Goal: Find specific page/section: Find specific page/section

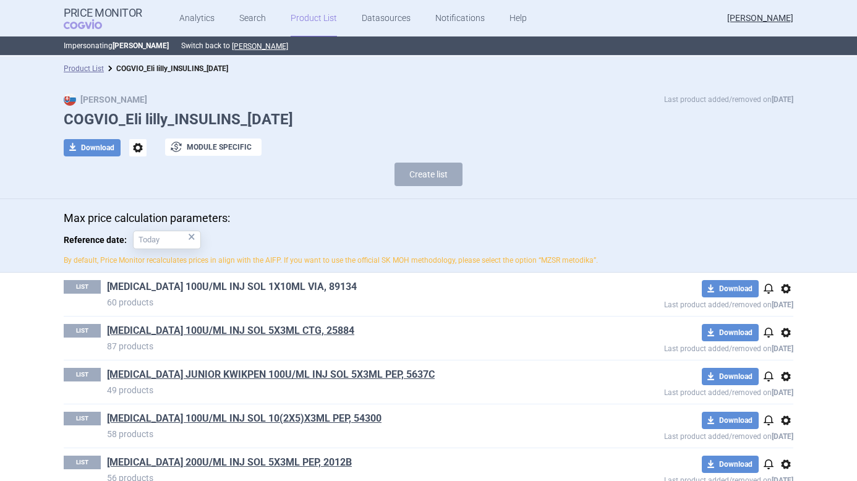
click at [252, 291] on link "HUMALOG 100U/ML INJ SOL 1X10ML VIA, 89134" at bounding box center [232, 287] width 250 height 14
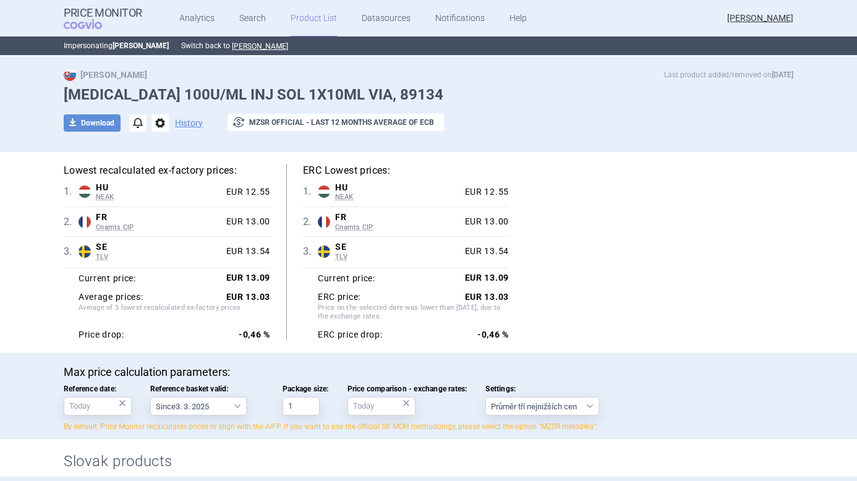
scroll to position [57, 0]
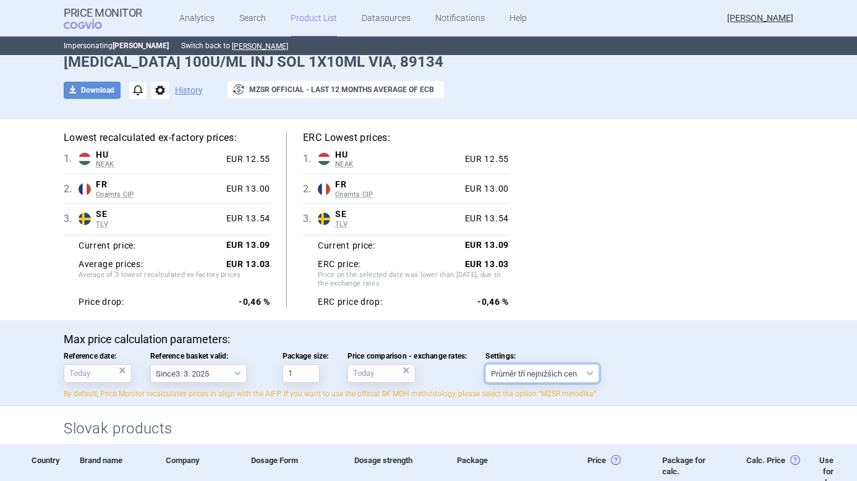
click at [545, 371] on select "Průměr tří nejnižších cen" at bounding box center [542, 373] width 114 height 19
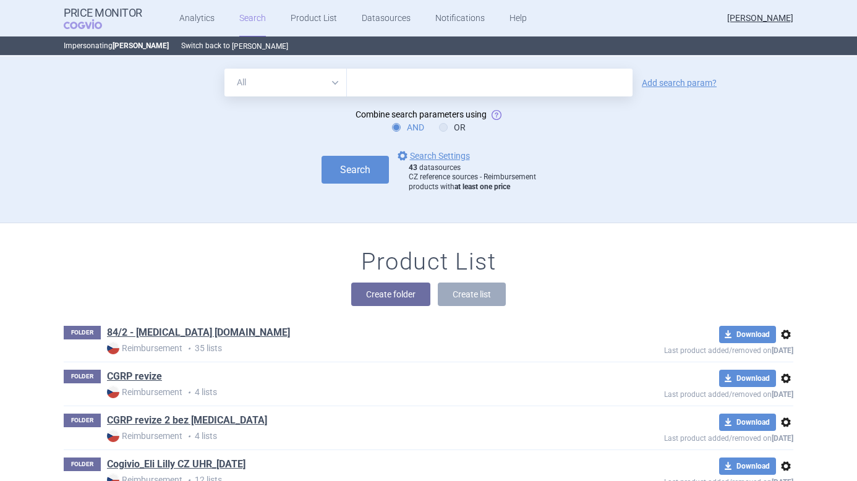
click at [249, 49] on button "[PERSON_NAME]" at bounding box center [260, 46] width 56 height 10
